Goal: Task Accomplishment & Management: Complete application form

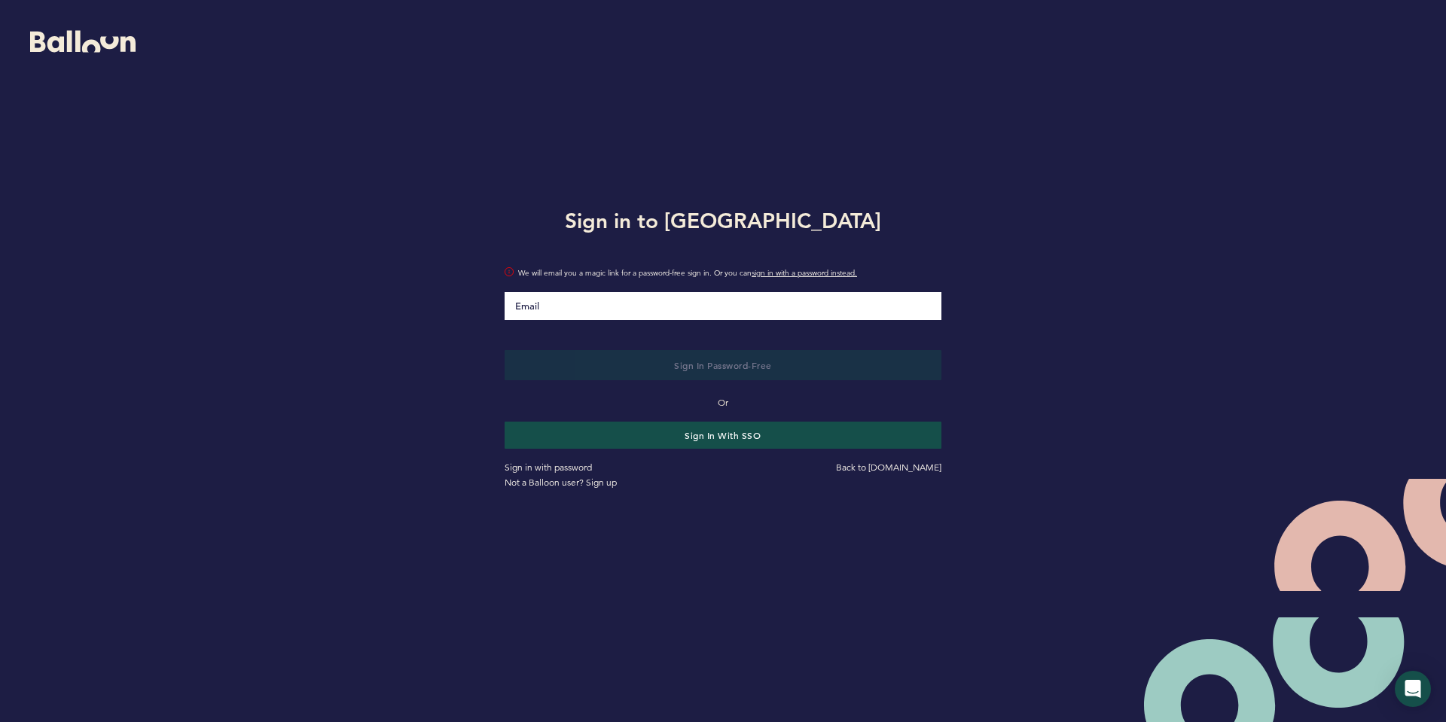
type input "[PERSON_NAME][EMAIL_ADDRESS][PERSON_NAME][DOMAIN_NAME]"
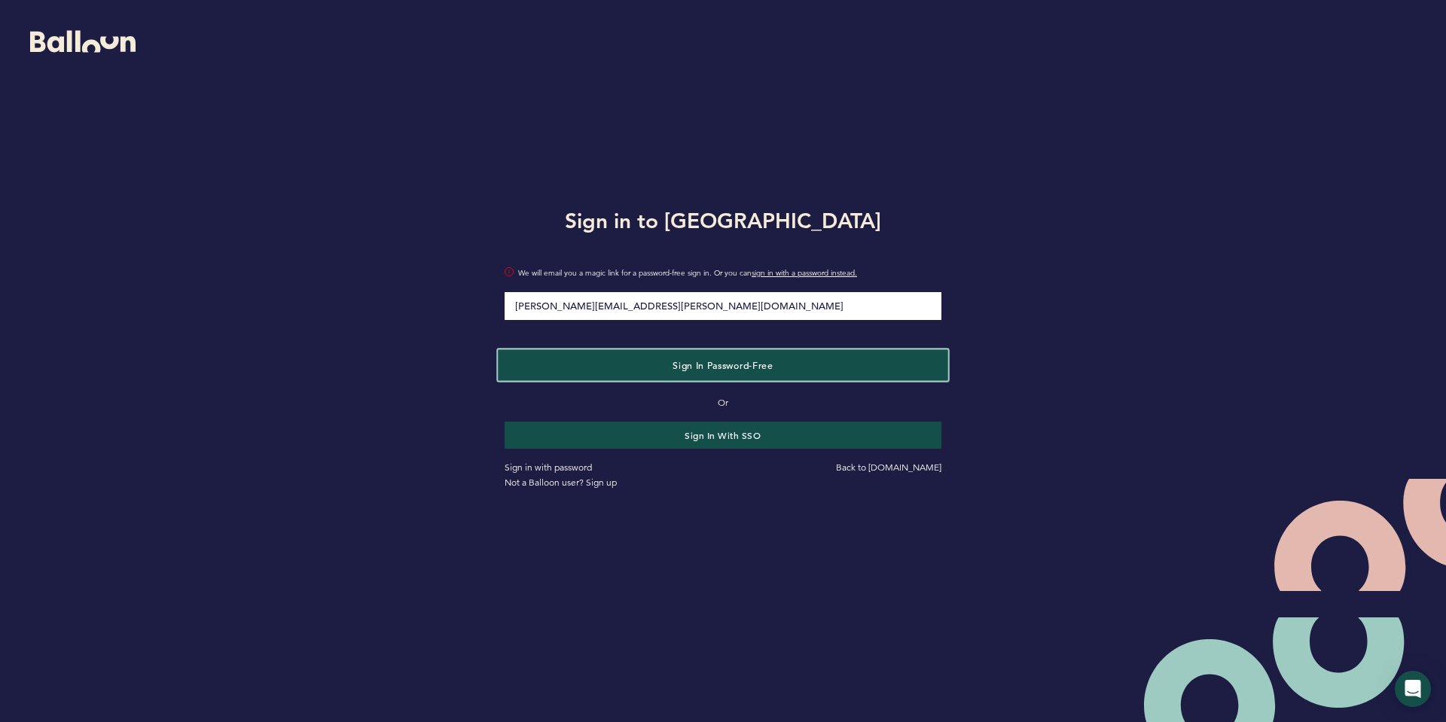
click at [721, 369] on span "Sign in Password-Free" at bounding box center [722, 365] width 100 height 12
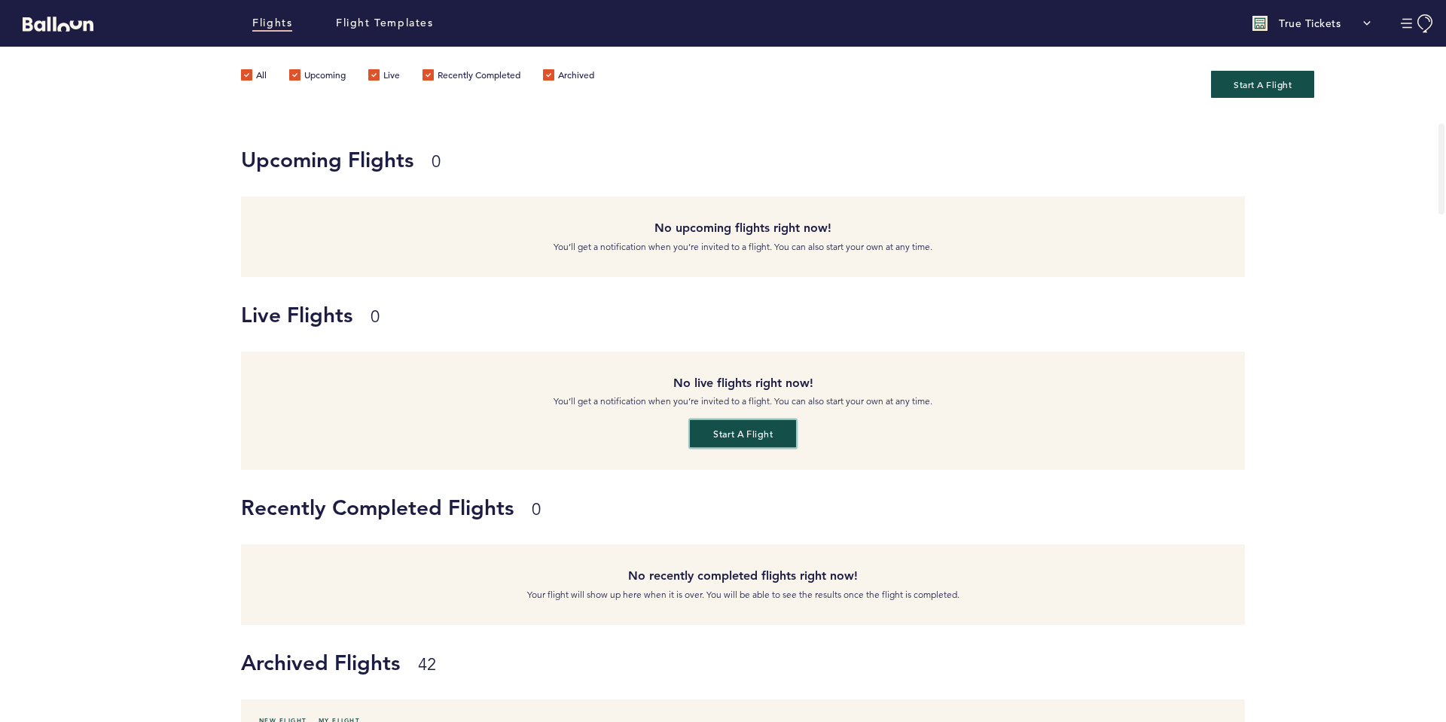
click at [747, 432] on button "Start a flight" at bounding box center [743, 434] width 106 height 28
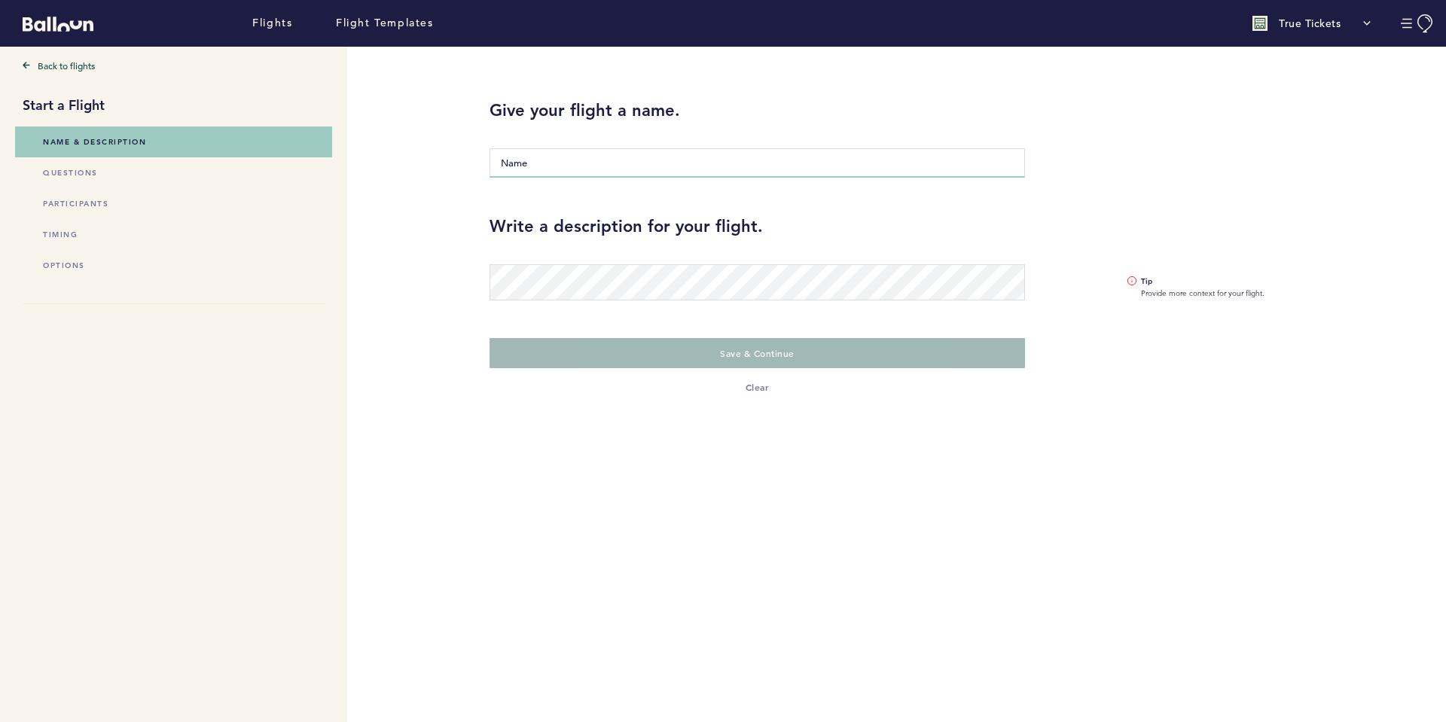
click at [557, 161] on input "Name" at bounding box center [756, 162] width 535 height 29
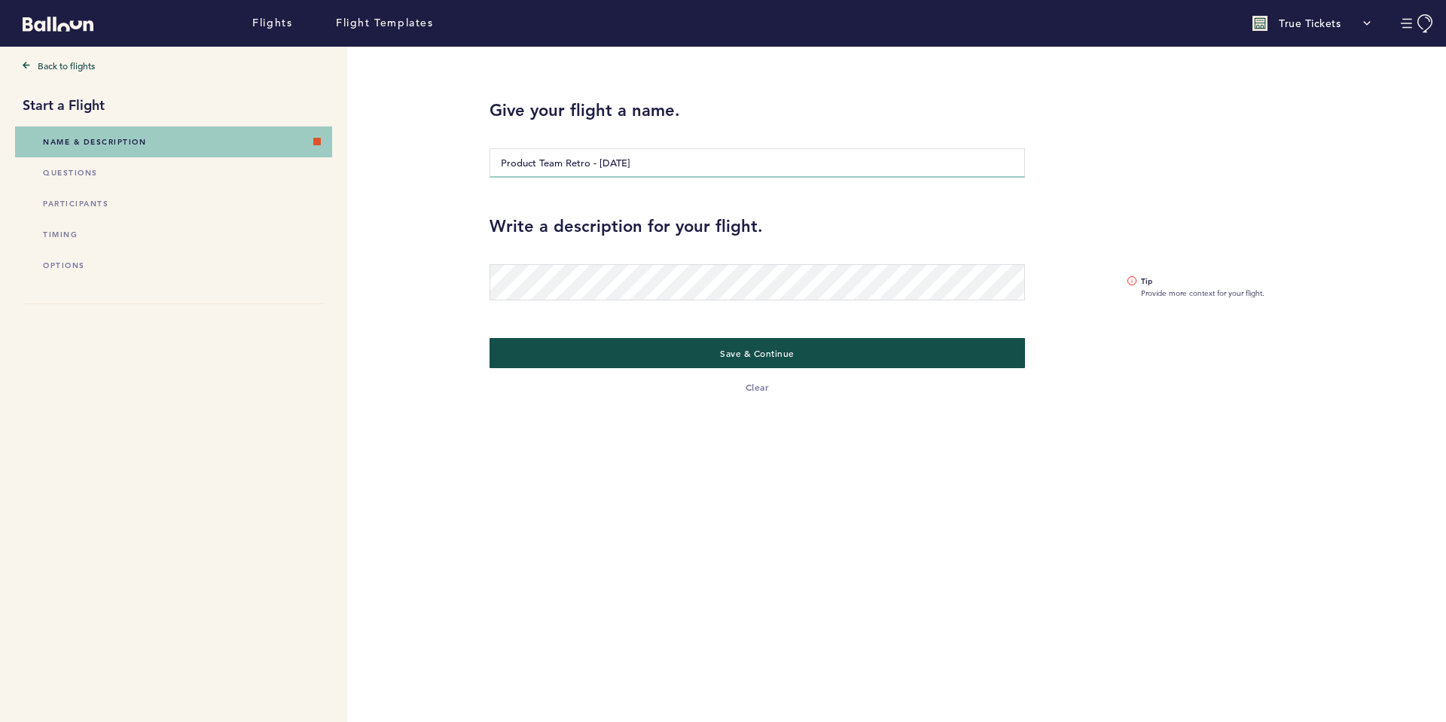
type input "Product Team Retro - September 2025"
click at [987, 209] on div "Write a description for your flight. Tip Provide more context for your flight." at bounding box center [956, 246] width 956 height 123
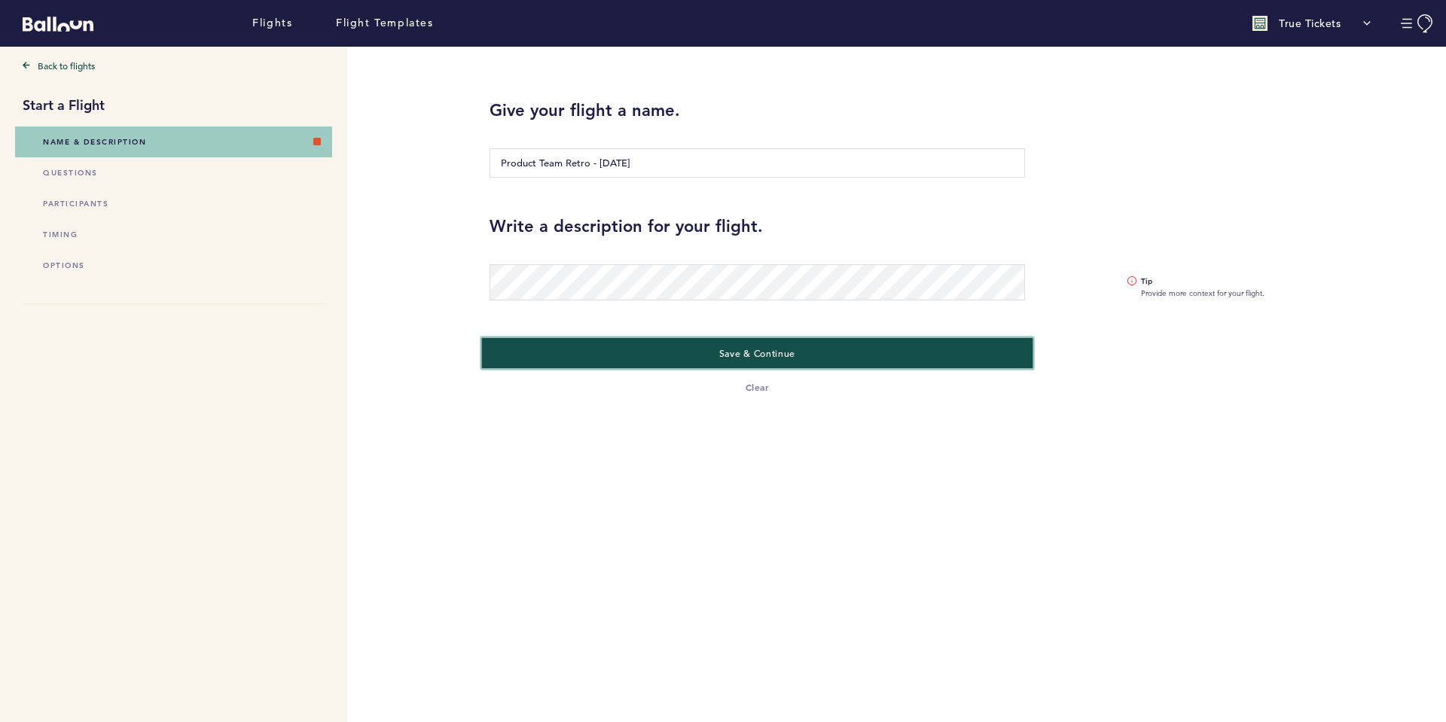
click at [775, 355] on span "Save & Continue" at bounding box center [757, 353] width 76 height 12
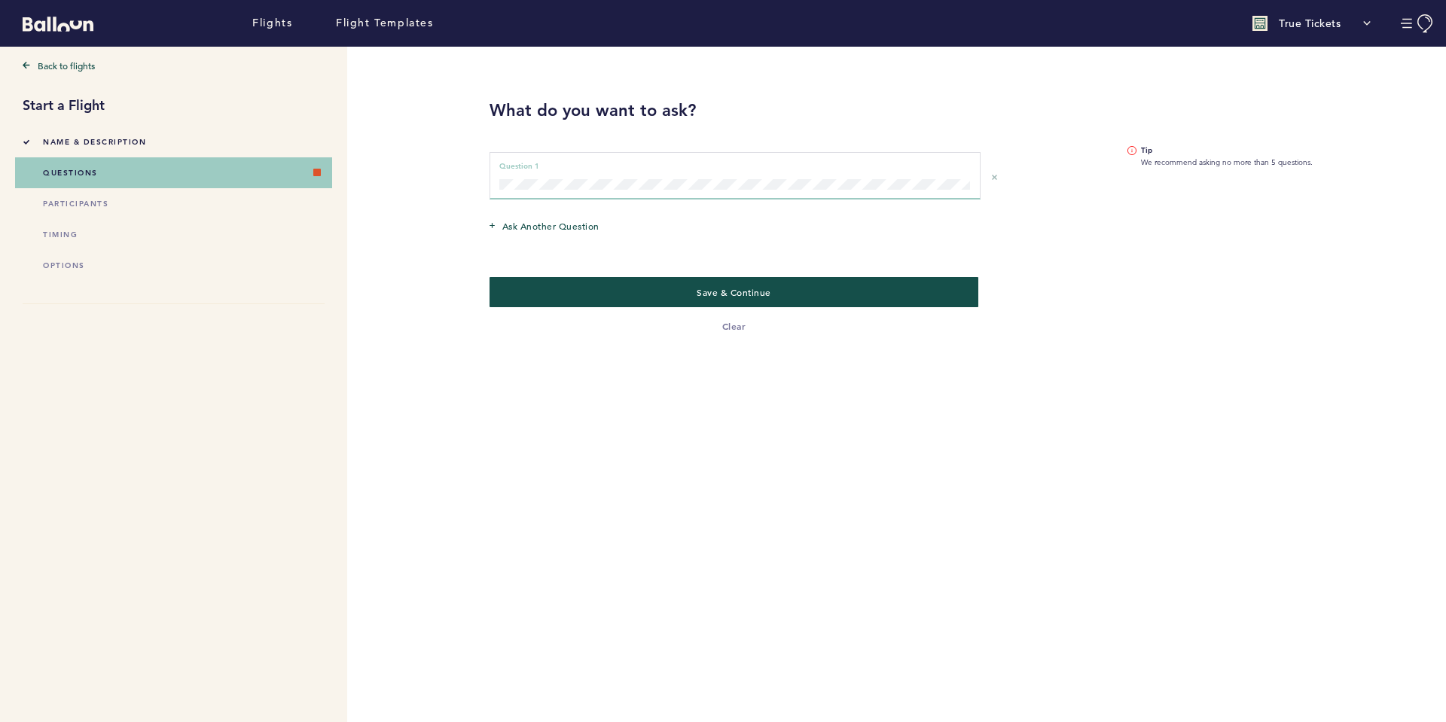
click at [559, 215] on div "Ask another question" at bounding box center [757, 227] width 558 height 40
click at [559, 225] on span "Ask another question" at bounding box center [550, 225] width 97 height 15
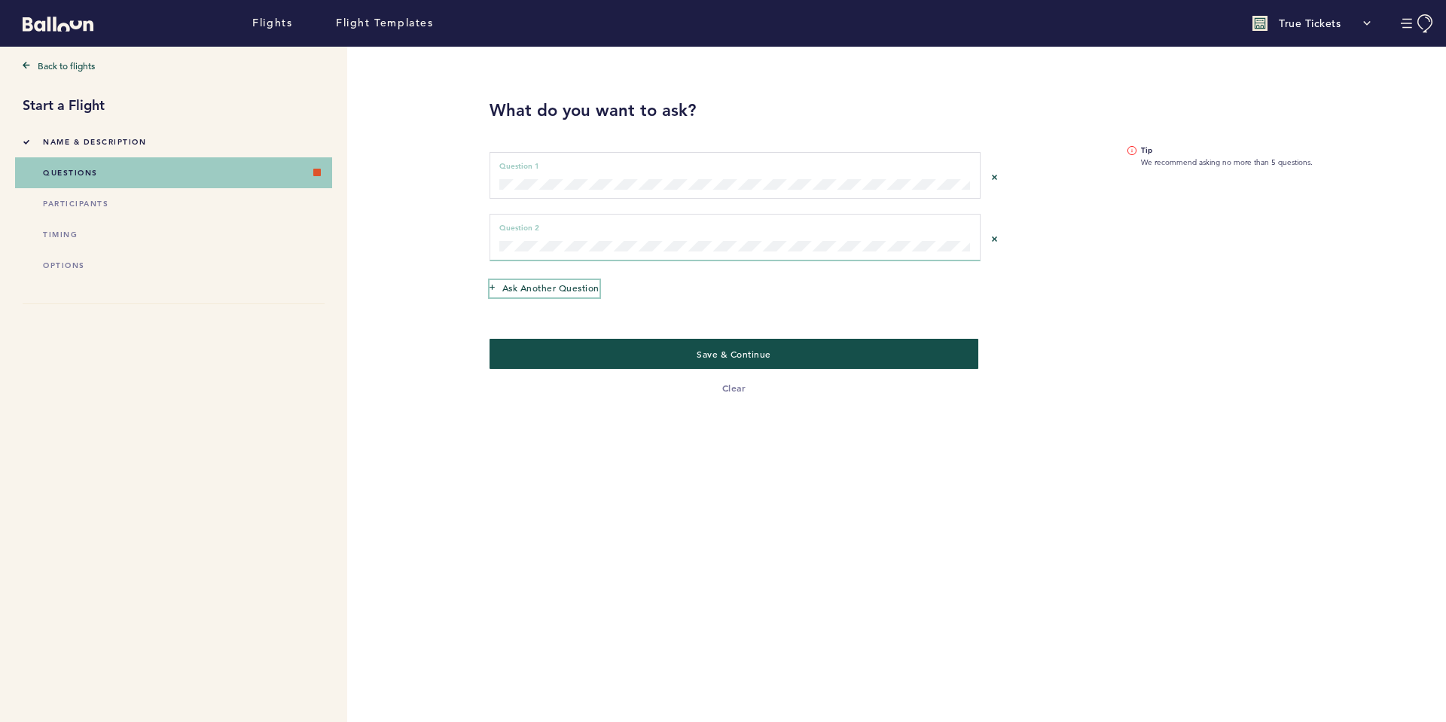
click at [556, 283] on span "Ask another question" at bounding box center [550, 287] width 97 height 15
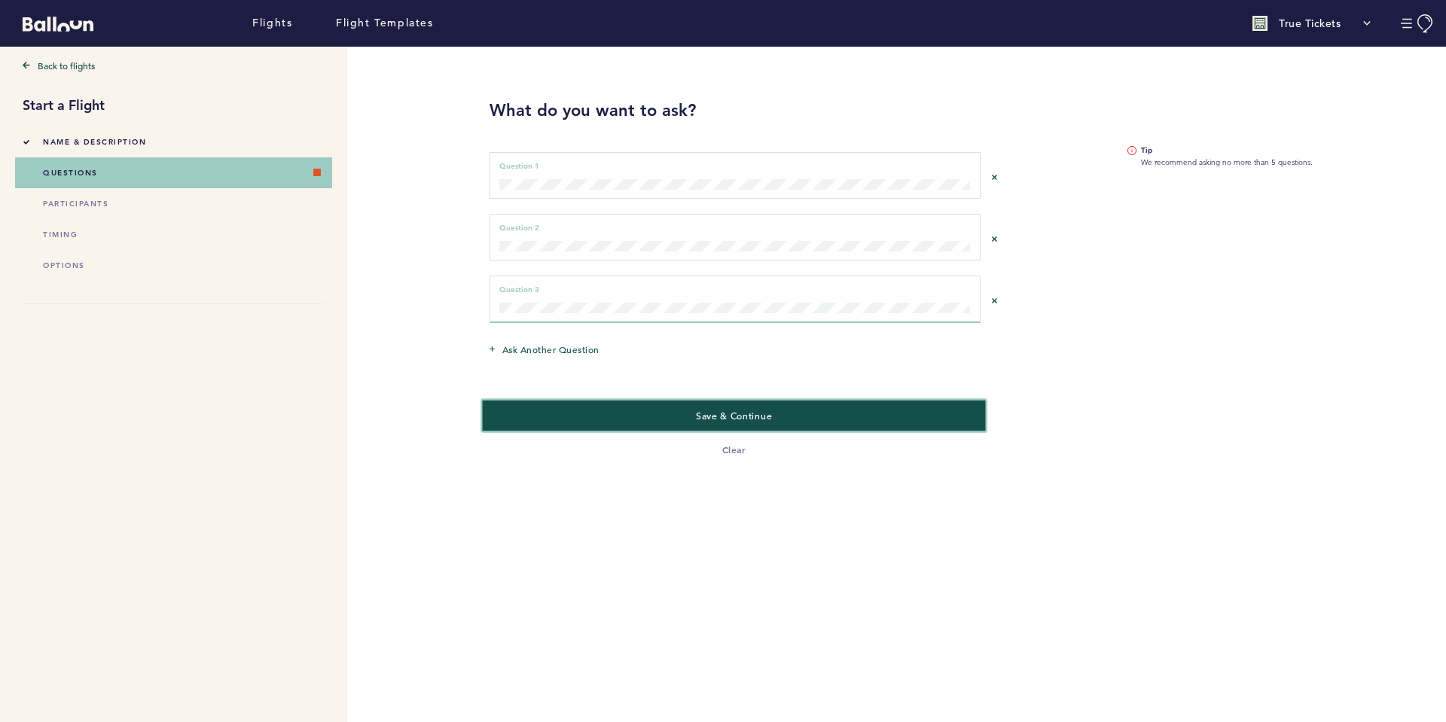
click at [729, 413] on span "Save & Continue" at bounding box center [734, 416] width 76 height 12
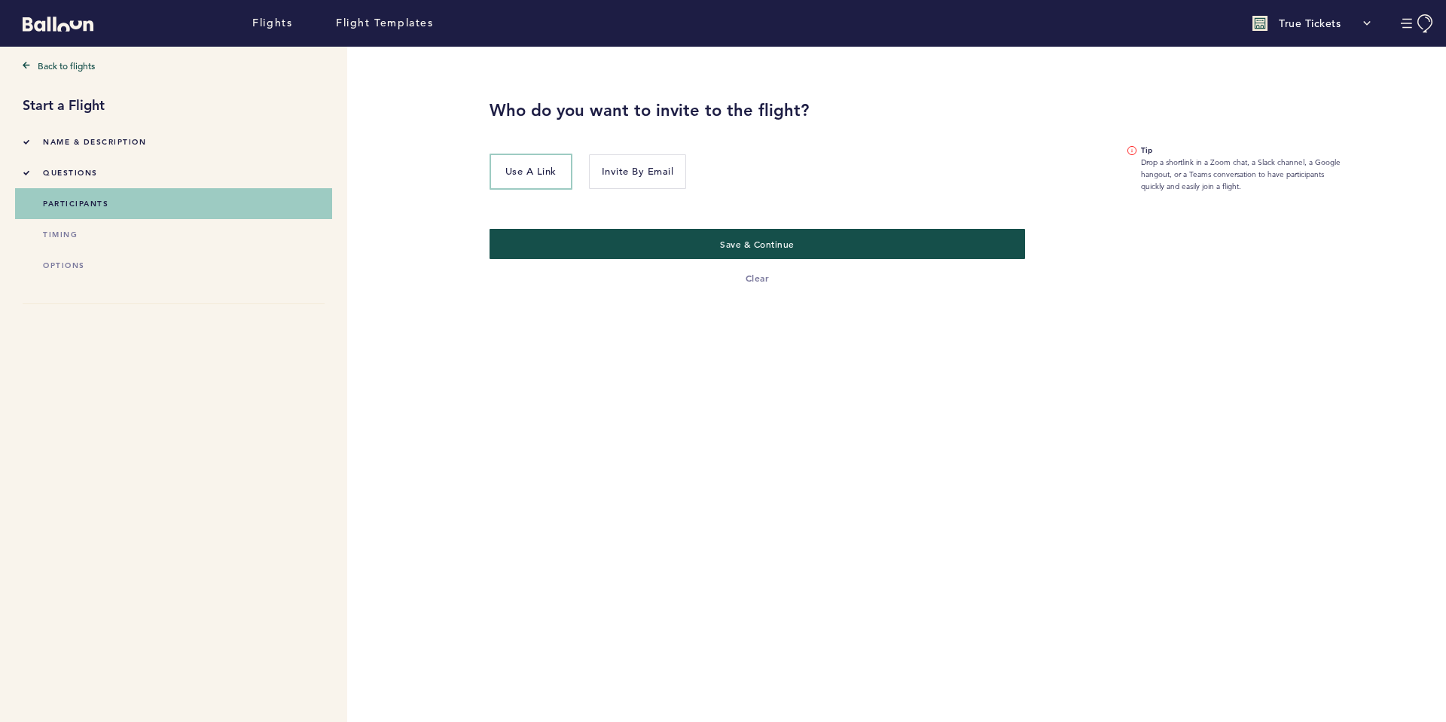
click at [526, 154] on button "Use a link" at bounding box center [530, 172] width 83 height 36
click at [779, 245] on span "Save & Continue" at bounding box center [757, 244] width 76 height 12
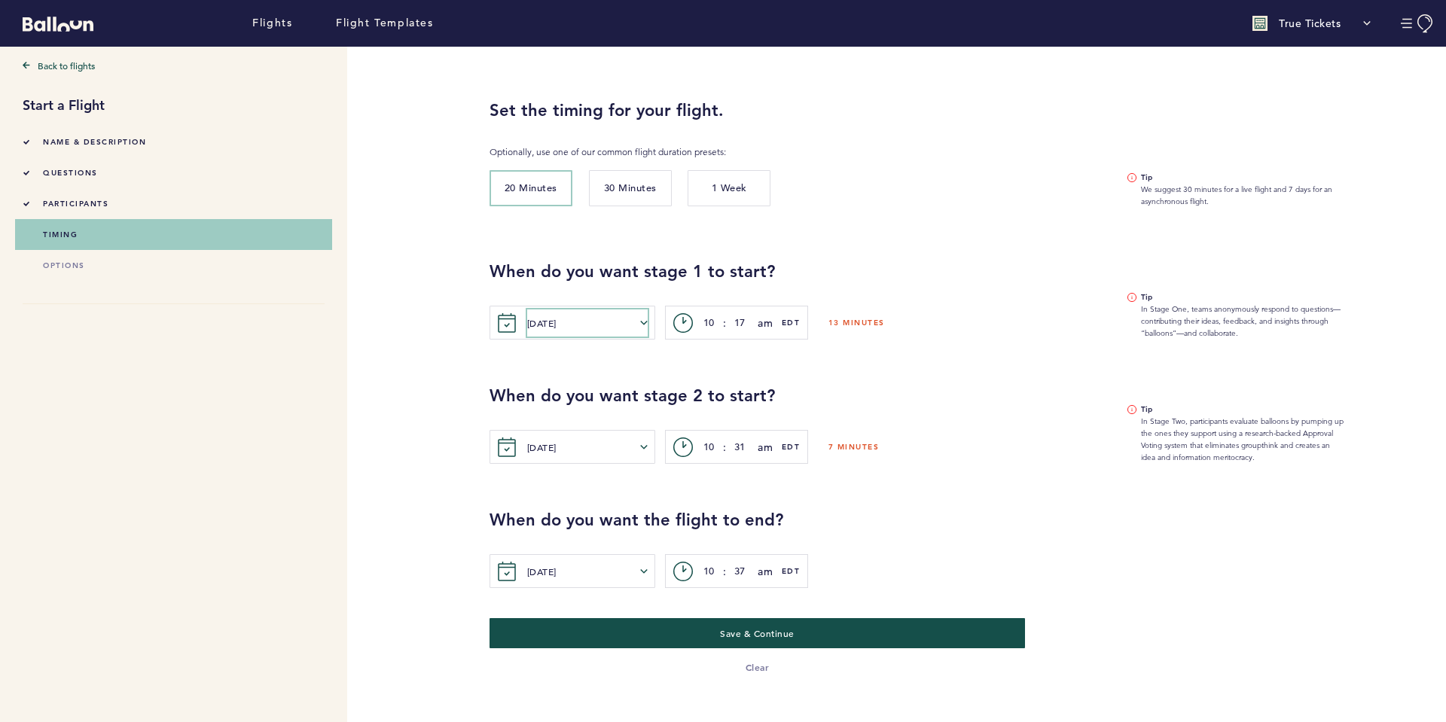
click at [648, 322] on div "Tue. Sep. 23, 2025 Sun Mon Tue Wed Thur Fri Sat Sun Mon Tue Wed Thur Fri Sat Au…" at bounding box center [572, 323] width 166 height 34
click at [642, 320] on icon "button" at bounding box center [644, 323] width 8 height 8
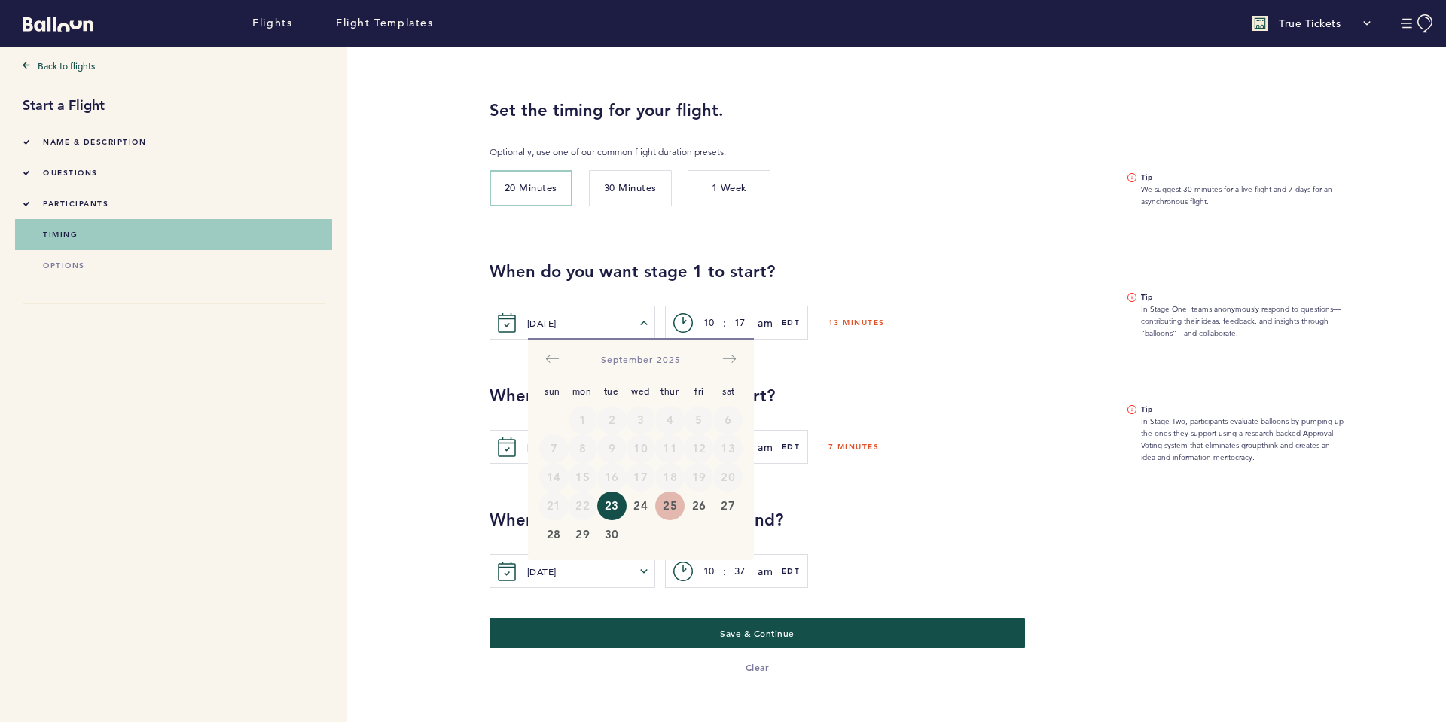
click at [672, 508] on button "25" at bounding box center [669, 506] width 29 height 29
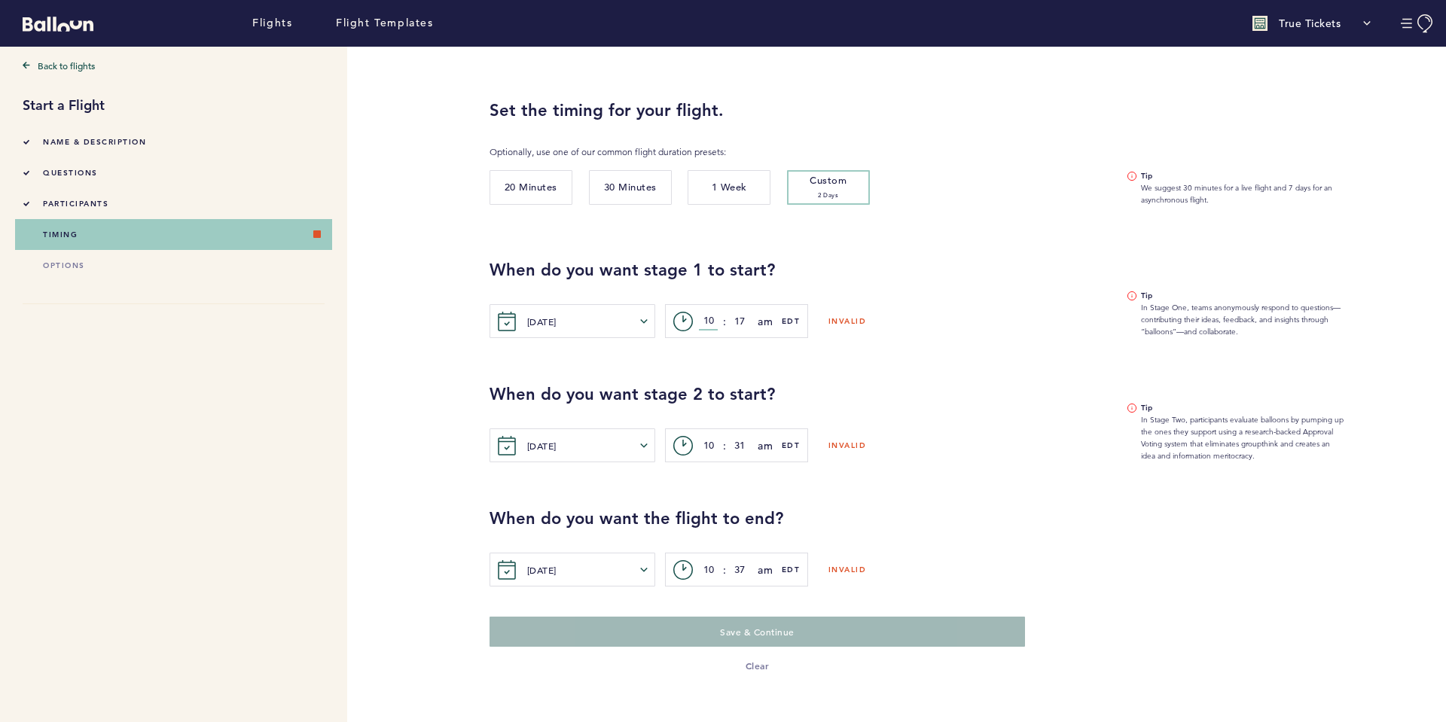
click at [706, 318] on input "10" at bounding box center [708, 321] width 19 height 18
drag, startPoint x: 706, startPoint y: 318, endPoint x: 730, endPoint y: 315, distance: 25.1
click at [730, 315] on div "c> 10 : 17 am am pm EDT" at bounding box center [736, 321] width 143 height 34
type input "12"
type input "00"
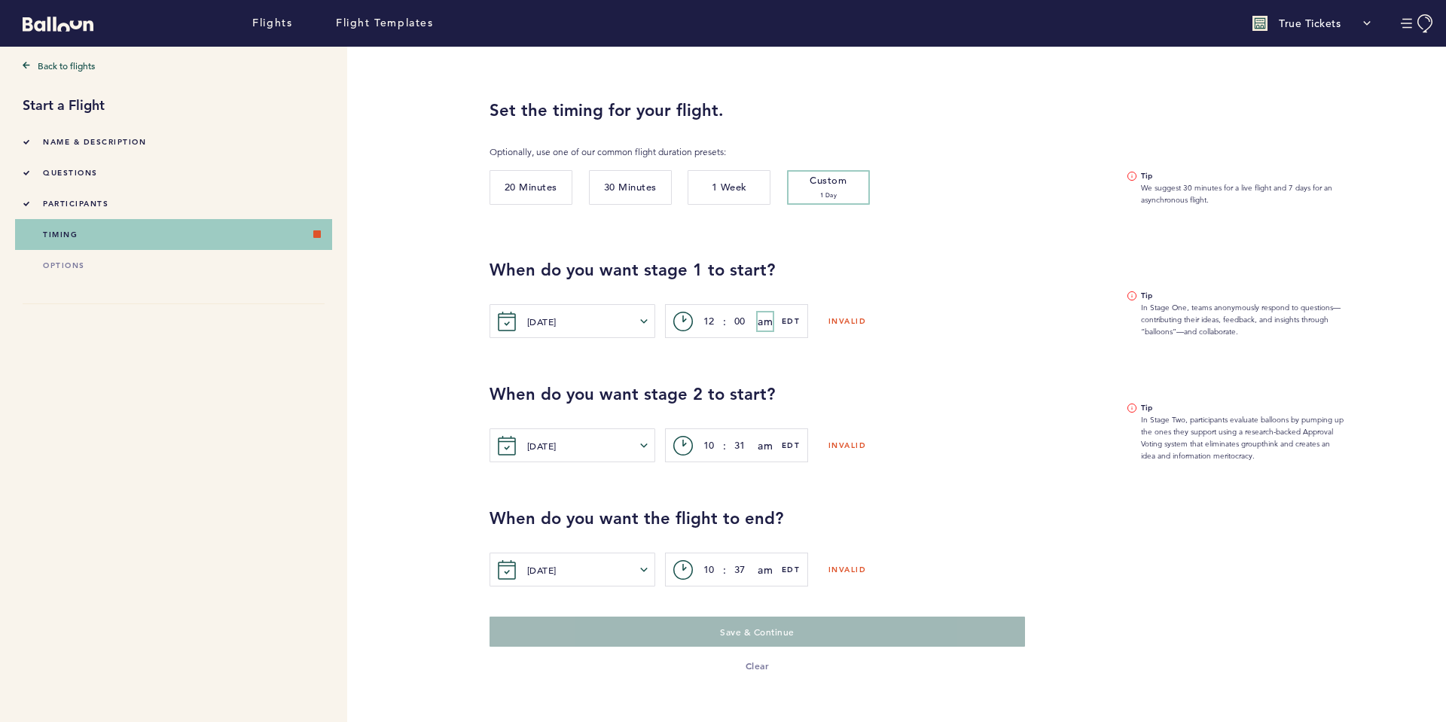
click at [763, 320] on span "am" at bounding box center [764, 321] width 15 height 18
click at [796, 384] on button "pm" at bounding box center [795, 381] width 74 height 30
click at [528, 194] on button "20 Minutes" at bounding box center [530, 187] width 83 height 35
type input "12"
type input "14"
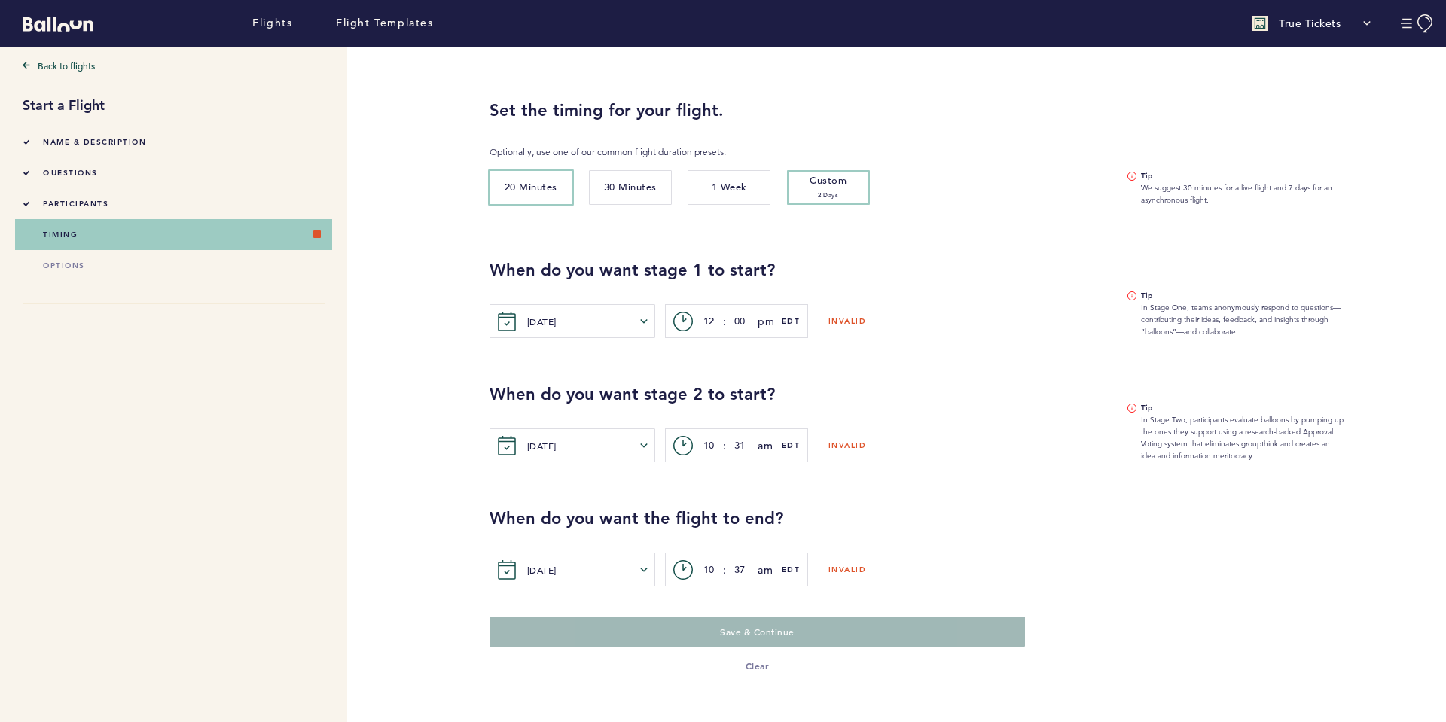
type input "12"
type input "20"
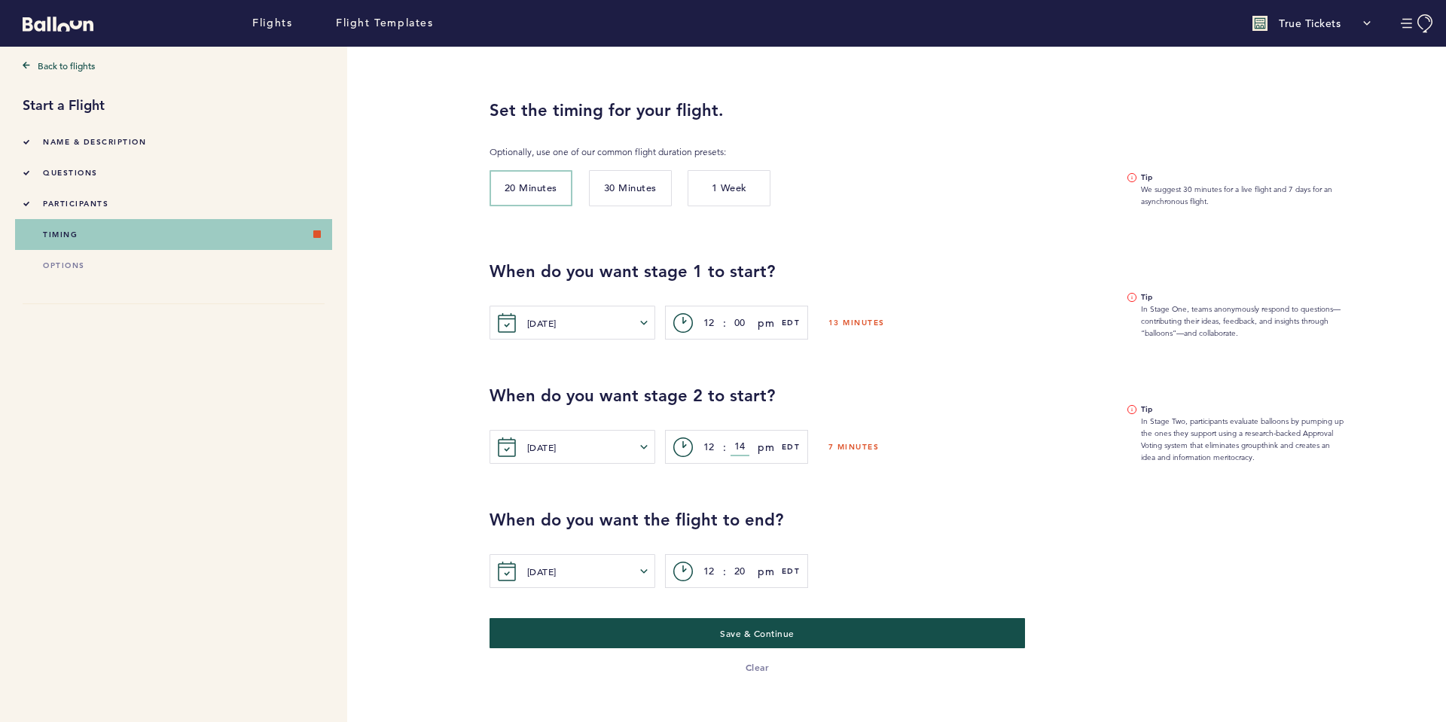
click at [735, 449] on input "14" at bounding box center [739, 447] width 19 height 18
drag, startPoint x: 736, startPoint y: 445, endPoint x: 767, endPoint y: 443, distance: 30.9
click at [767, 443] on div "c> 12 : 14 pm am pm EDT" at bounding box center [736, 447] width 143 height 34
type input "15"
click at [925, 499] on div "When do you want the flight to end? Thu. Sep. 25, 2025 Sun Mon Tue Wed Thur Fri…" at bounding box center [956, 526] width 956 height 124
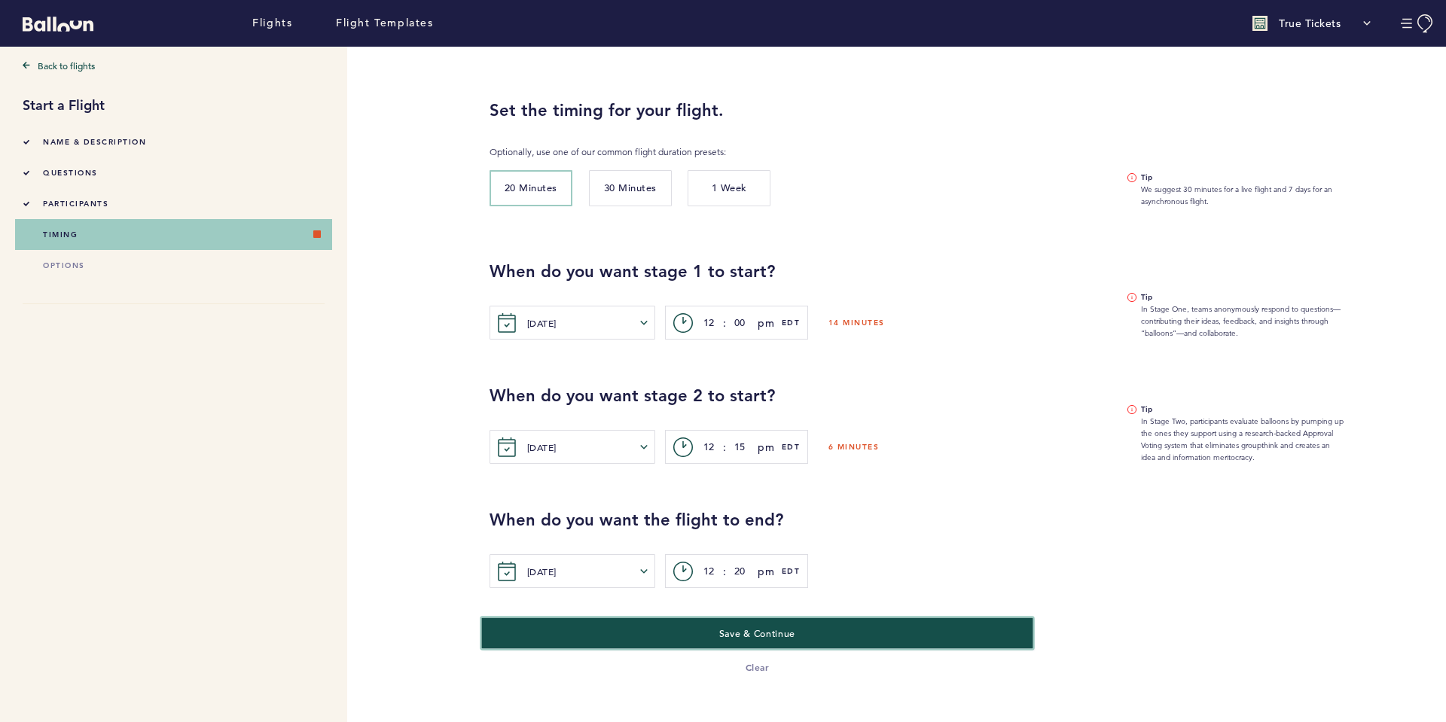
click at [772, 636] on span "Save & Continue" at bounding box center [757, 633] width 76 height 12
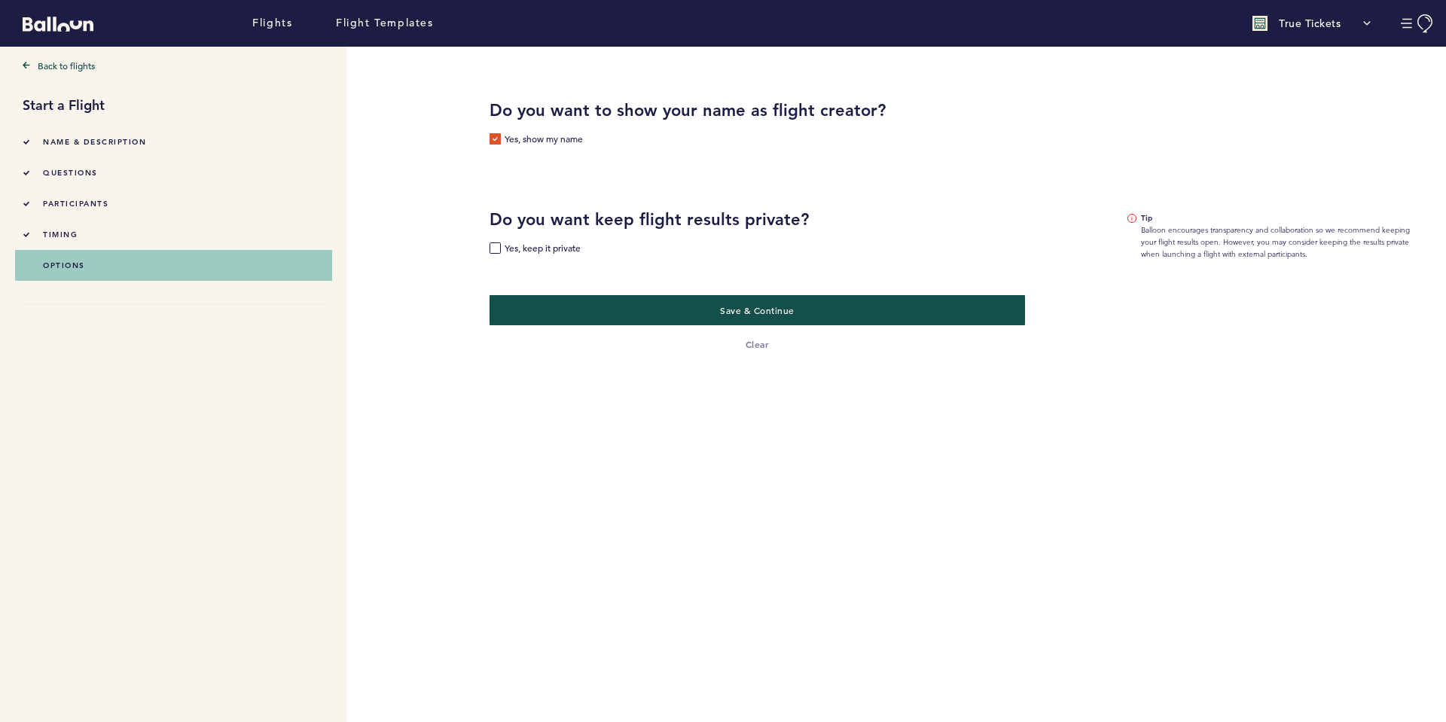
click at [495, 136] on label "Yes, show my name" at bounding box center [535, 140] width 93 height 15
click at [0, 0] on input "Yes, show my name" at bounding box center [0, 0] width 0 height 0
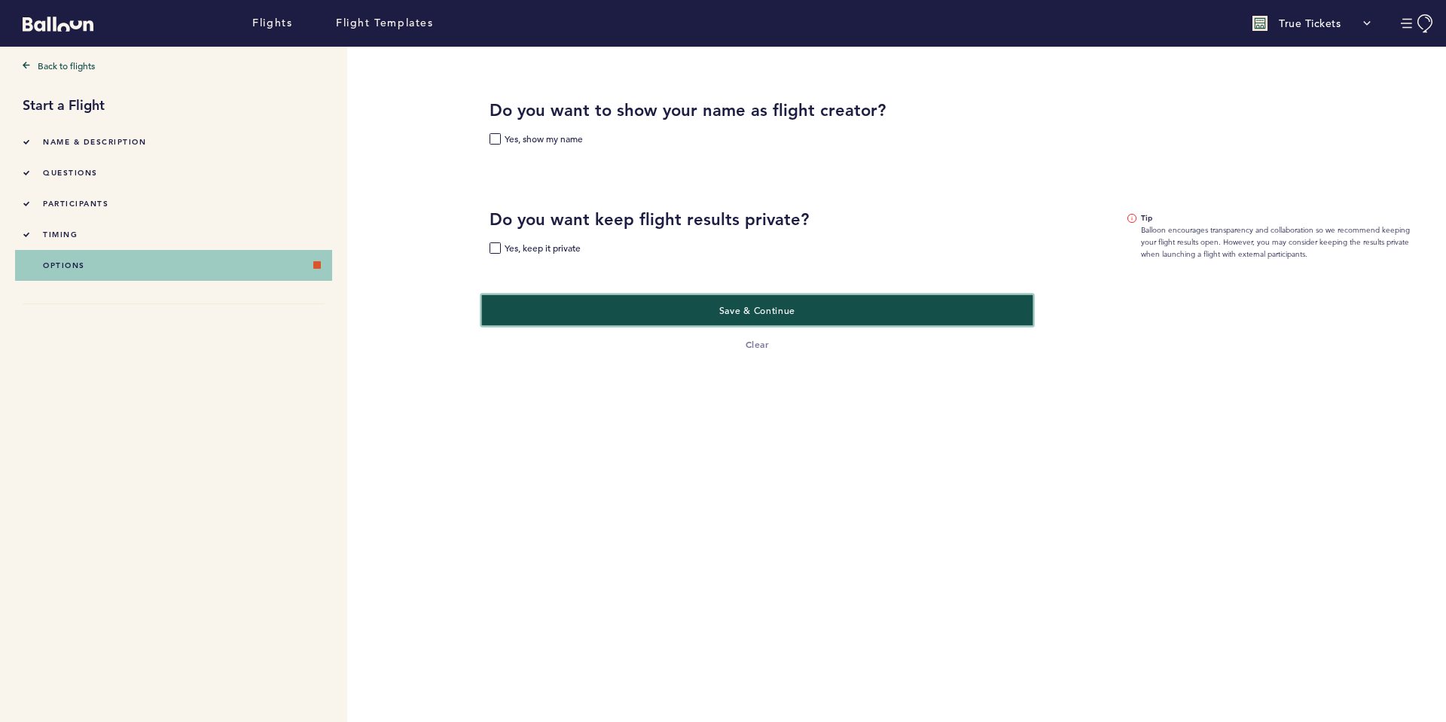
click at [783, 308] on span "Save & Continue" at bounding box center [757, 310] width 76 height 12
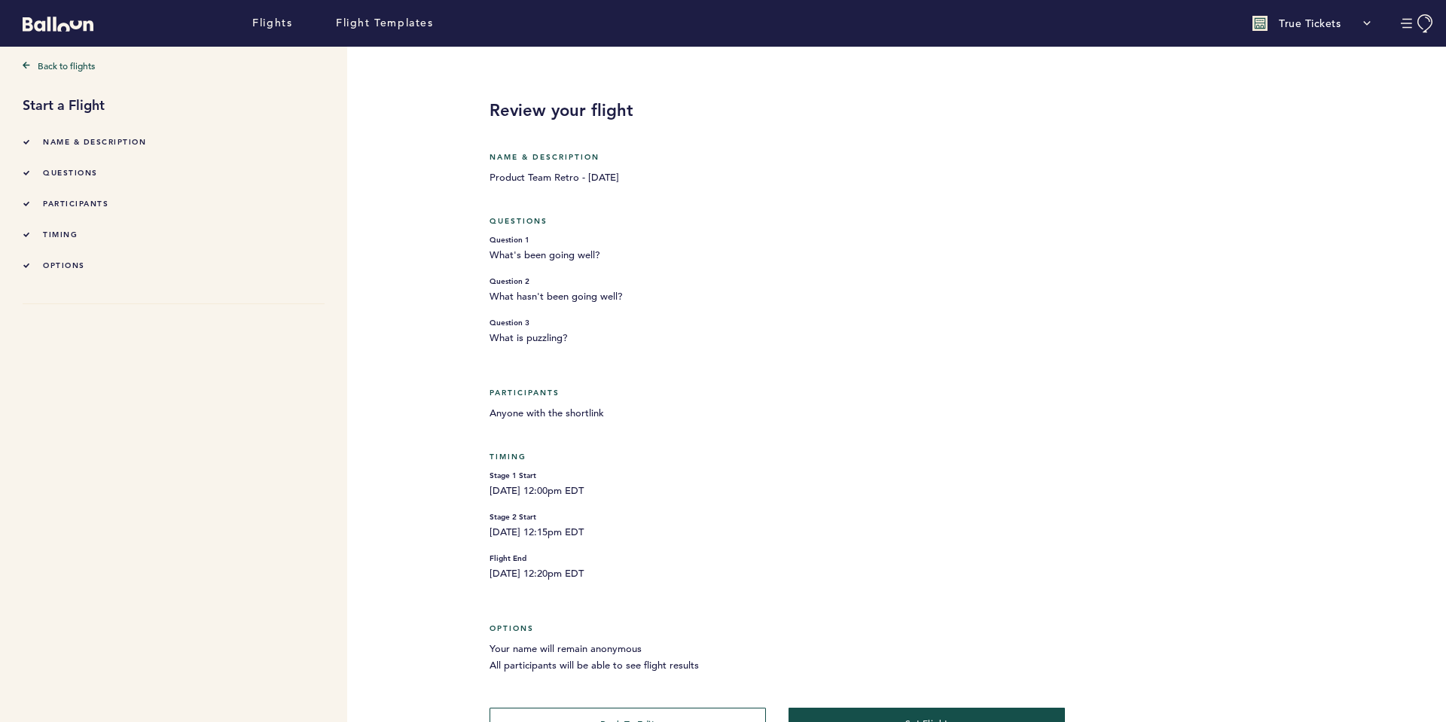
scroll to position [36, 0]
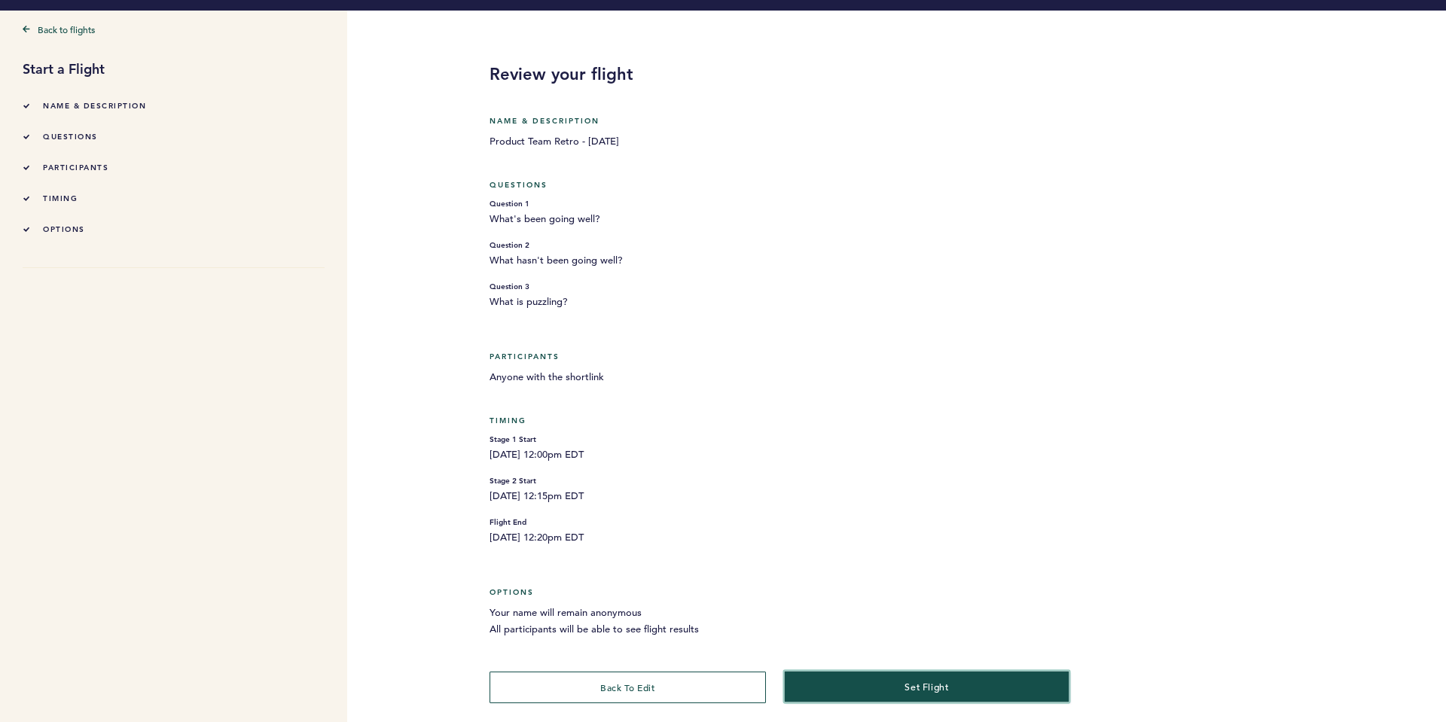
click at [945, 687] on span "set flight" at bounding box center [926, 686] width 44 height 12
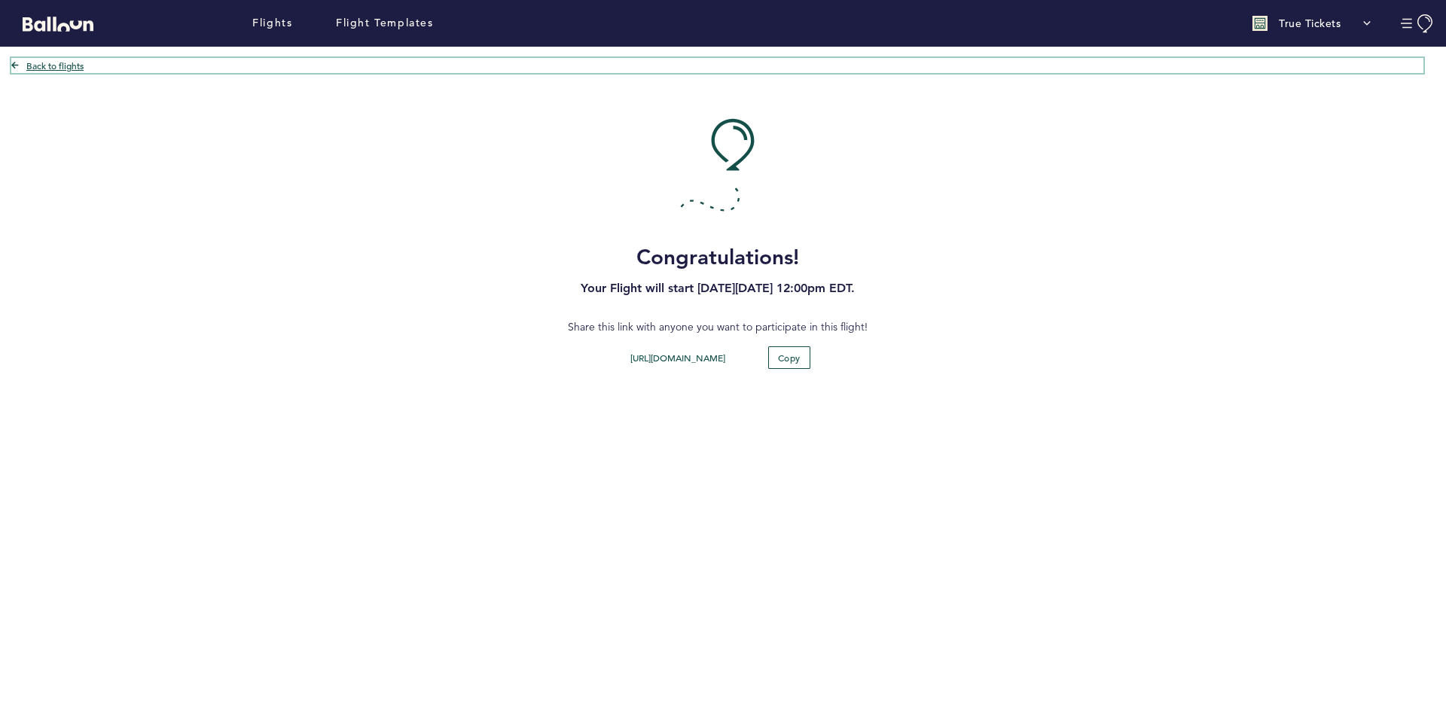
click at [19, 65] on link "Back to flights" at bounding box center [717, 65] width 1412 height 15
